Goal: Task Accomplishment & Management: Manage account settings

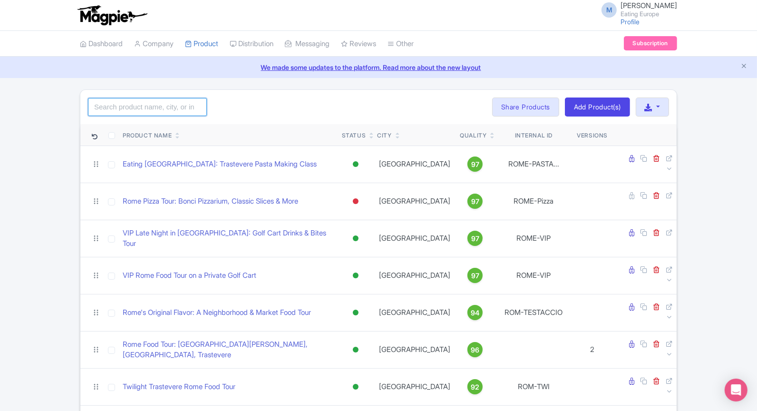
click at [150, 104] on input "search" at bounding box center [147, 107] width 119 height 18
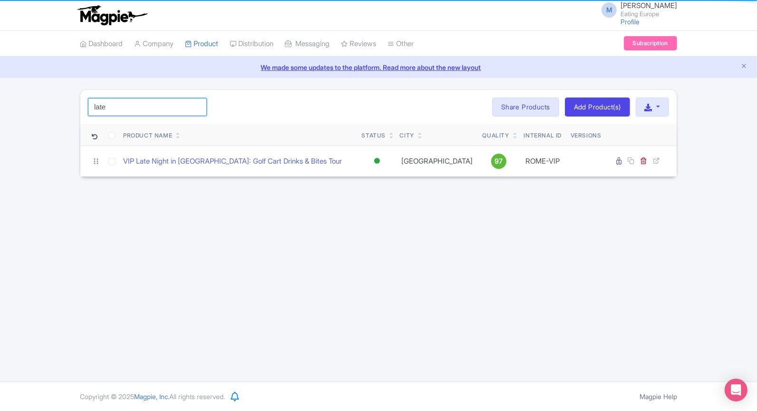
click at [150, 104] on input "late" at bounding box center [147, 107] width 119 height 18
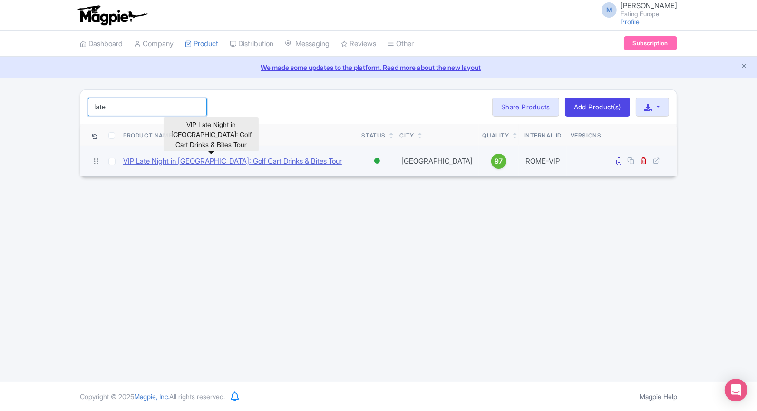
type input "late"
click at [182, 157] on link "VIP Late Night in [GEOGRAPHIC_DATA]: Golf Cart Drinks & Bites Tour" at bounding box center [232, 161] width 219 height 11
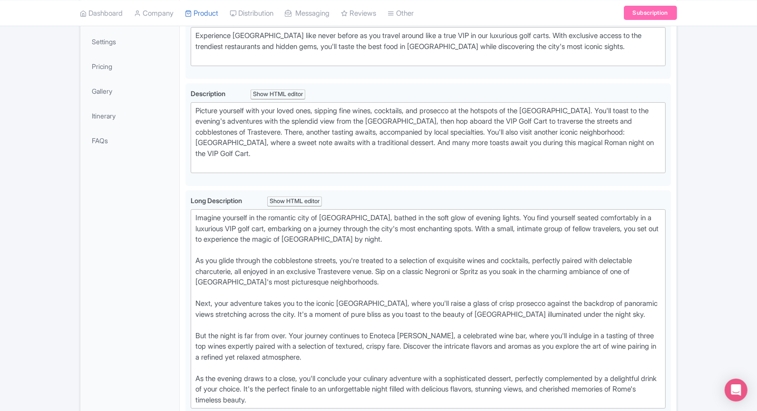
scroll to position [213, 0]
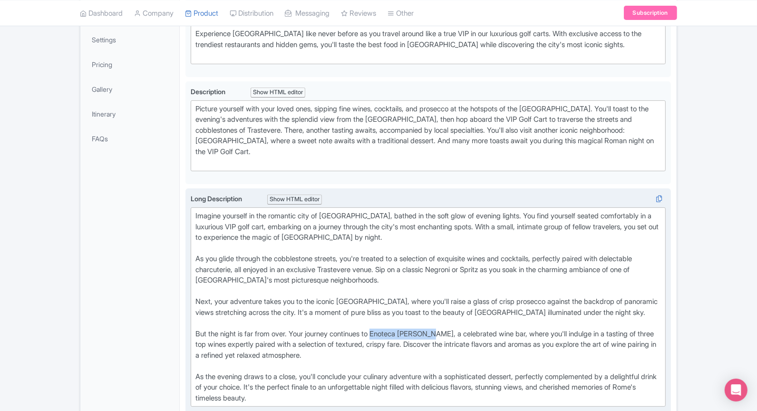
drag, startPoint x: 383, startPoint y: 329, endPoint x: 440, endPoint y: 329, distance: 56.6
click at [440, 329] on div "Imagine yourself in the romantic city of [GEOGRAPHIC_DATA], bathed in the soft …" at bounding box center [429, 307] width 466 height 193
click at [568, 329] on div "Imagine yourself in the romantic city of [GEOGRAPHIC_DATA], bathed in the soft …" at bounding box center [429, 307] width 466 height 193
drag, startPoint x: 218, startPoint y: 341, endPoint x: 289, endPoint y: 341, distance: 71.4
click at [289, 341] on div "Imagine yourself in the romantic city of [GEOGRAPHIC_DATA], bathed in the soft …" at bounding box center [429, 307] width 466 height 193
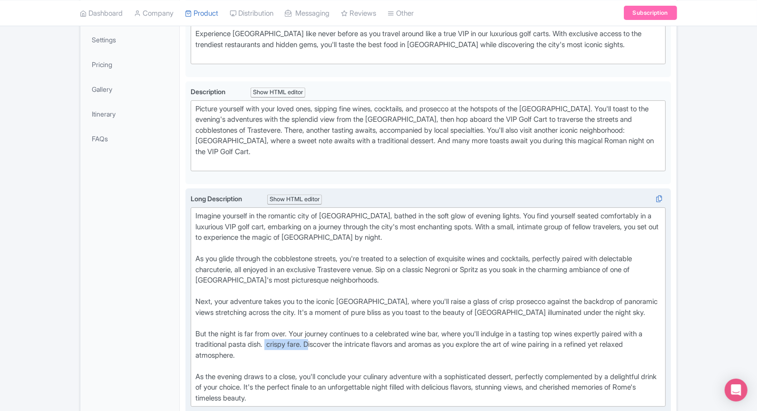
drag, startPoint x: 290, startPoint y: 341, endPoint x: 336, endPoint y: 341, distance: 46.6
click at [336, 341] on div "Imagine yourself in the romantic city of [GEOGRAPHIC_DATA], bathed in the soft …" at bounding box center [429, 307] width 466 height 193
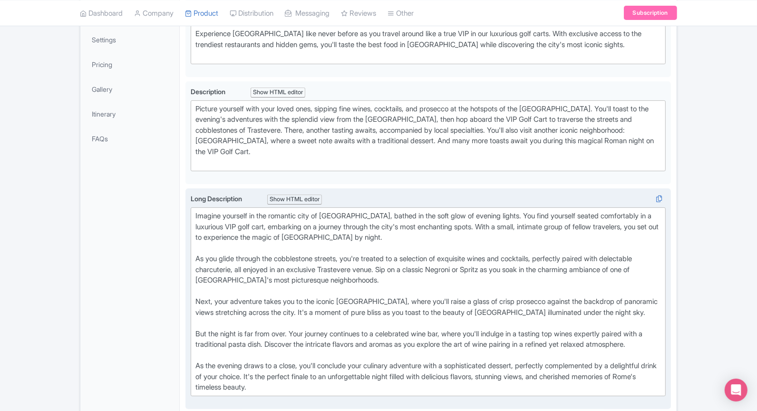
type trix-editor "<div>Imagine yourself in the romantic city of [GEOGRAPHIC_DATA], bathed in the …"
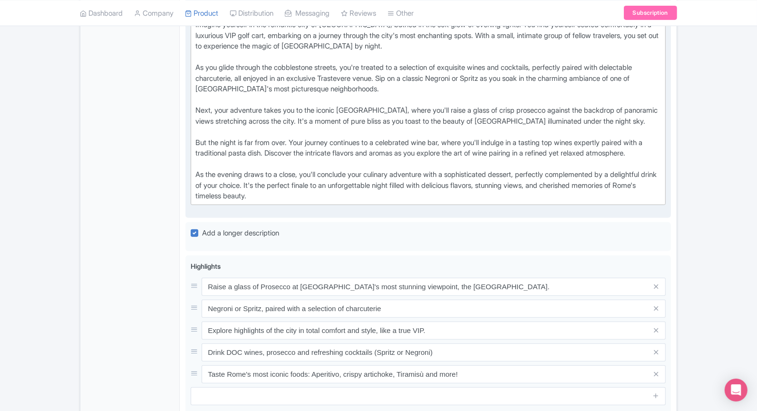
scroll to position [410, 0]
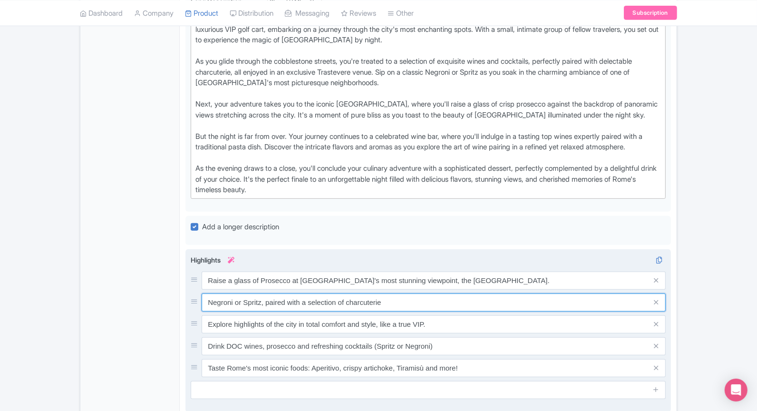
click at [419, 290] on input "Negroni or Spritz, paired with a selection of charcuterie" at bounding box center [434, 281] width 464 height 18
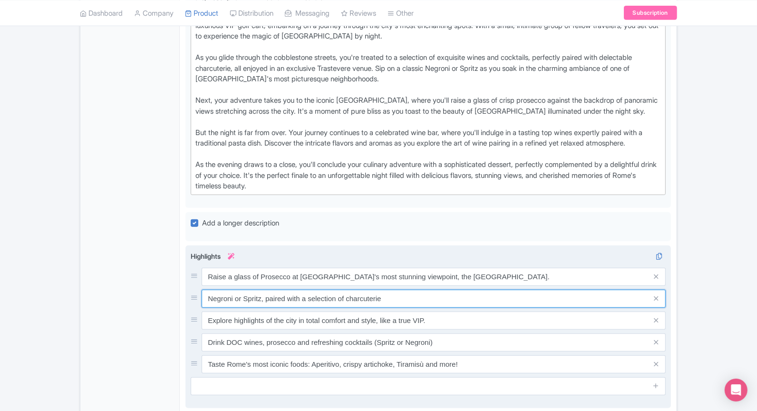
scroll to position [419, 0]
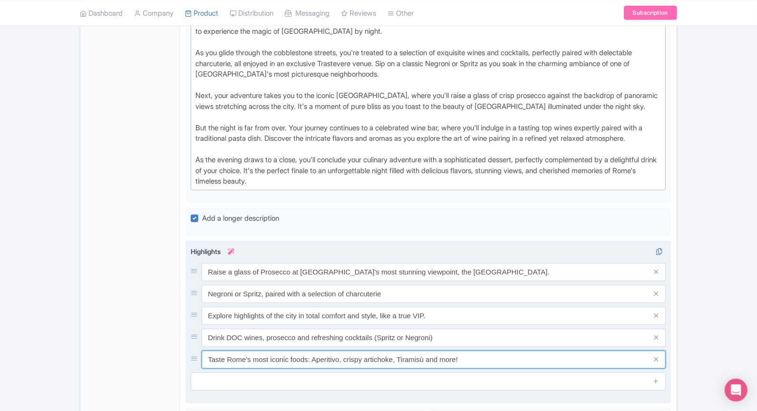
drag, startPoint x: 342, startPoint y: 364, endPoint x: 394, endPoint y: 366, distance: 52.4
click at [394, 281] on input "Taste Rome's most iconic foods: Aperitivo, crispy artichoke, Tiramisù and more!" at bounding box center [434, 272] width 464 height 18
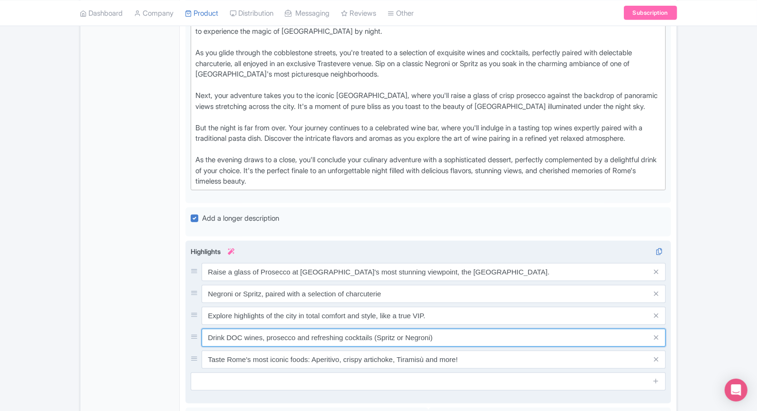
drag, startPoint x: 267, startPoint y: 344, endPoint x: 488, endPoint y: 345, distance: 220.7
click at [488, 281] on input "Drink DOC wines, prosecco and refreshing cocktails (Spritz or Negroni)" at bounding box center [434, 272] width 464 height 18
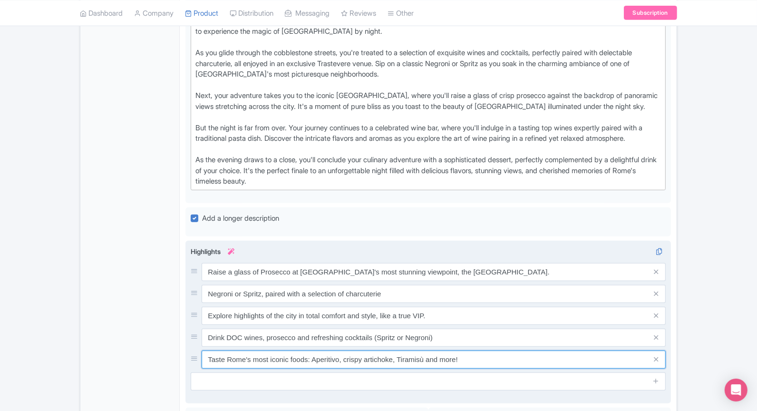
click at [292, 281] on input "Taste Rome's most iconic foods: Aperitivo, crispy artichoke, Tiramisù and more!" at bounding box center [434, 272] width 464 height 18
drag, startPoint x: 319, startPoint y: 366, endPoint x: 489, endPoint y: 368, distance: 170.3
click at [489, 281] on input "Taste Rome's most iconic past dish: Aperitivo, crispy artichoke, Tiramisù and m…" at bounding box center [434, 272] width 464 height 18
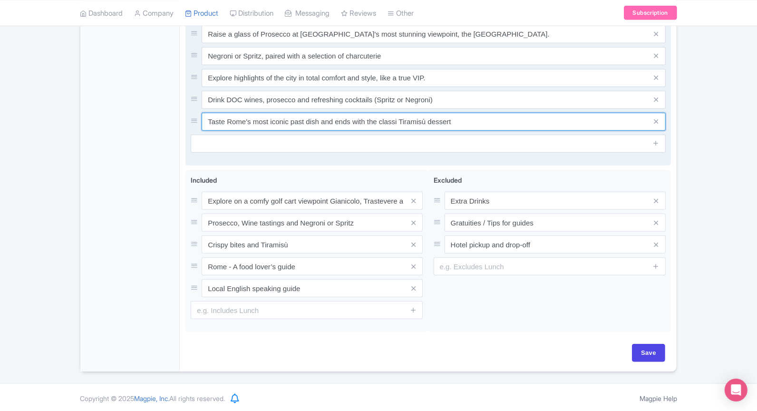
scroll to position [663, 0]
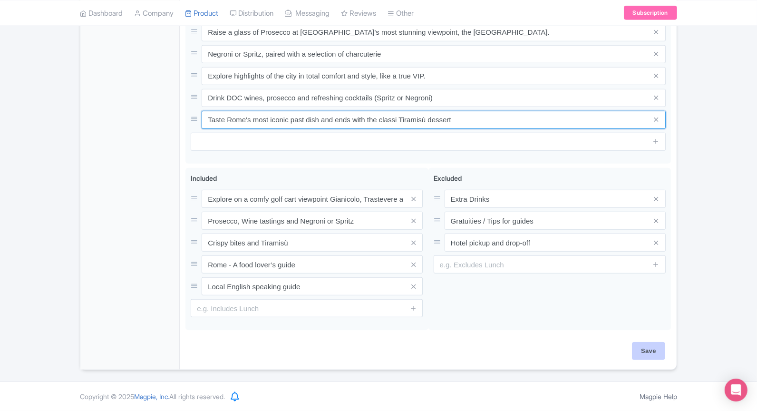
type input "Taste Rome's most iconic past dish and ends with the classi Tiramisù dessert"
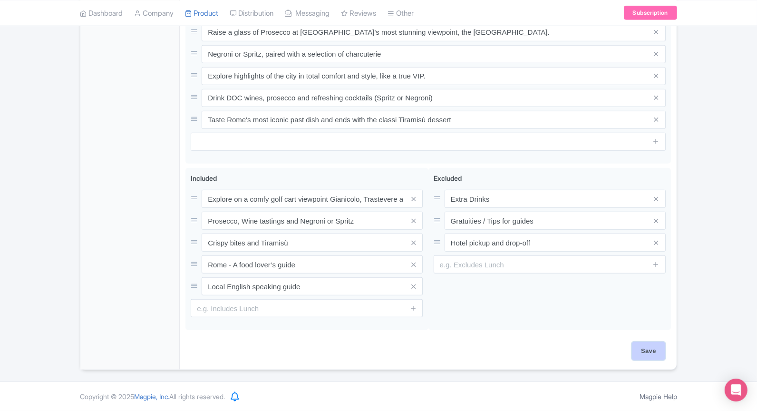
click at [653, 353] on input "Save" at bounding box center [648, 351] width 33 height 18
type input "Saving..."
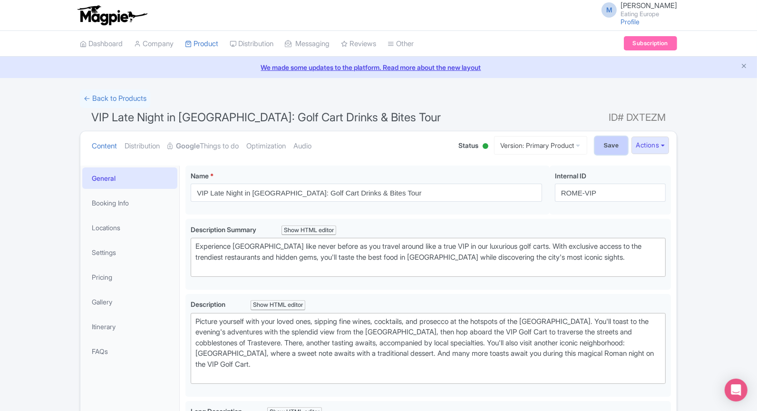
click at [614, 151] on input "Save" at bounding box center [611, 146] width 33 height 18
type input "Saving..."
